Goal: Navigation & Orientation: Find specific page/section

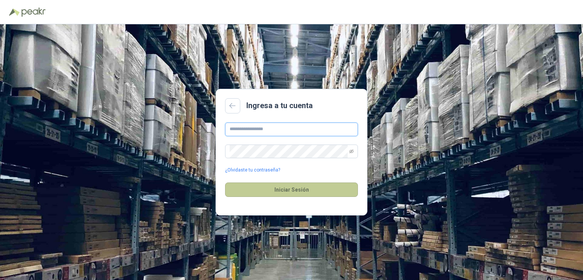
type input "**********"
click at [285, 187] on button "Iniciar Sesión" at bounding box center [291, 190] width 133 height 14
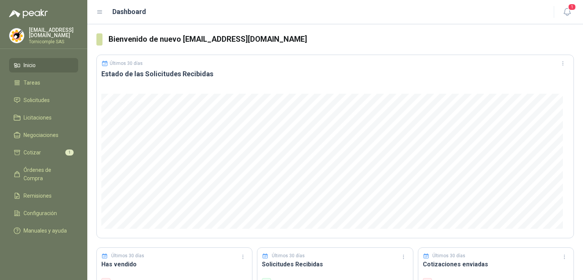
click at [575, 10] on header "Dashboard 1" at bounding box center [335, 12] width 496 height 24
click at [571, 11] on icon "button" at bounding box center [566, 11] width 9 height 9
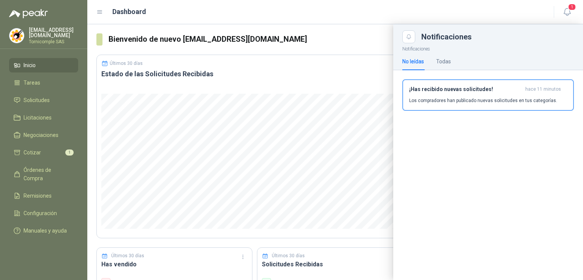
click at [545, 78] on div "¡Has recibido nuevas solicitudes! hace 11 minutos Los compradores han publicado…" at bounding box center [488, 98] width 190 height 56
click at [538, 97] on p "Los compradores han publicado nuevas solicitudes en tus categorías." at bounding box center [483, 100] width 148 height 7
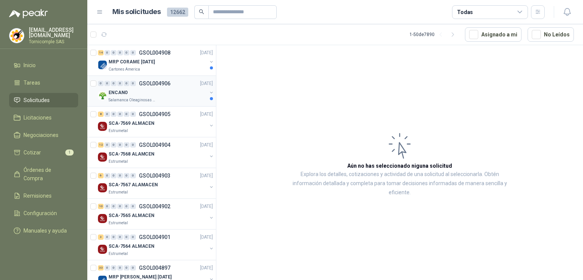
click at [185, 95] on div "ENCANO" at bounding box center [158, 92] width 98 height 9
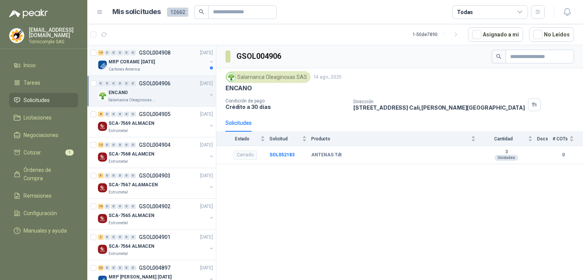
click at [153, 65] on div "MRP CORAME [DATE]" at bounding box center [158, 61] width 98 height 9
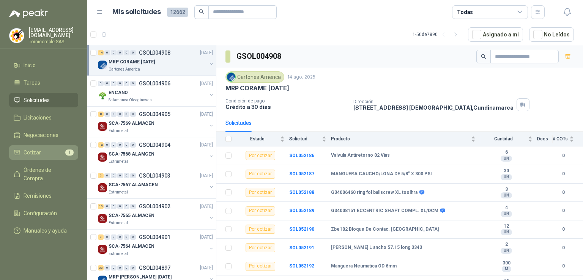
click at [25, 156] on link "Cotizar 1" at bounding box center [43, 152] width 69 height 14
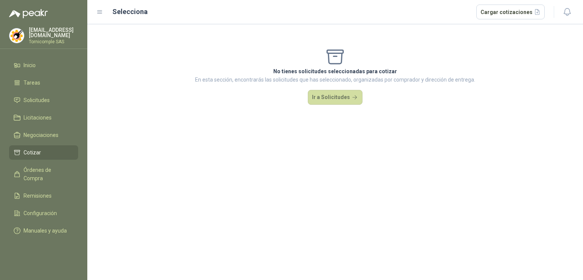
click at [43, 151] on li "Cotizar" at bounding box center [44, 152] width 60 height 8
click at [52, 134] on span "Negociaciones" at bounding box center [41, 135] width 35 height 8
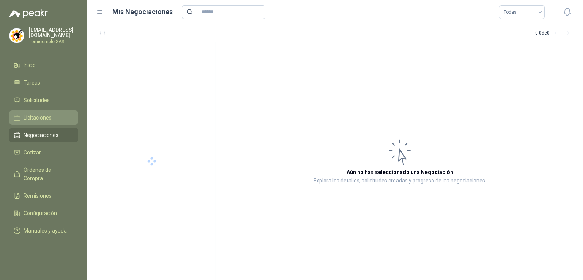
click at [59, 118] on li "Licitaciones" at bounding box center [44, 117] width 60 height 8
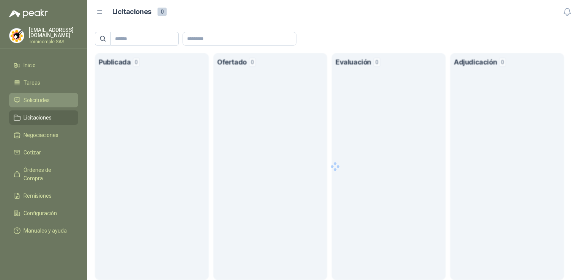
click at [51, 97] on li "Solicitudes" at bounding box center [44, 100] width 60 height 8
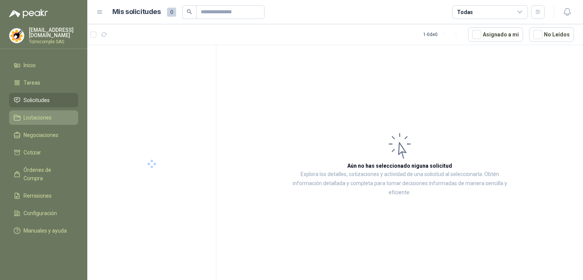
click at [60, 117] on li "Licitaciones" at bounding box center [44, 117] width 60 height 8
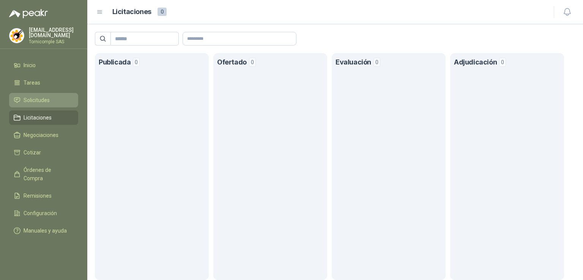
click at [46, 102] on span "Solicitudes" at bounding box center [37, 100] width 26 height 8
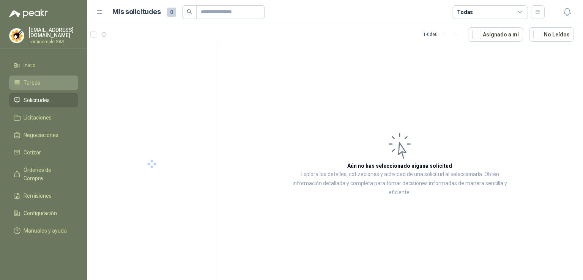
click at [40, 88] on link "Tareas" at bounding box center [43, 83] width 69 height 14
